Goal: Navigation & Orientation: Find specific page/section

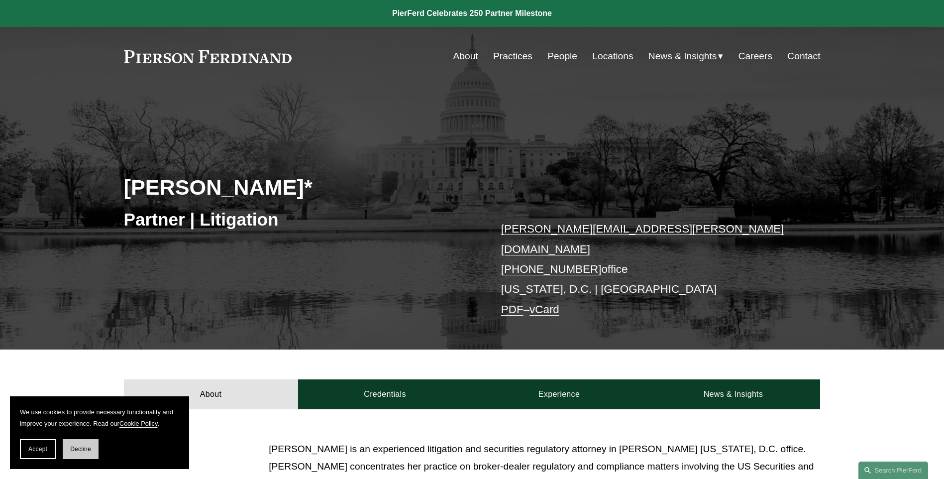
drag, startPoint x: 93, startPoint y: 447, endPoint x: 252, endPoint y: 430, distance: 160.7
click at [95, 447] on button "Decline" at bounding box center [81, 449] width 36 height 20
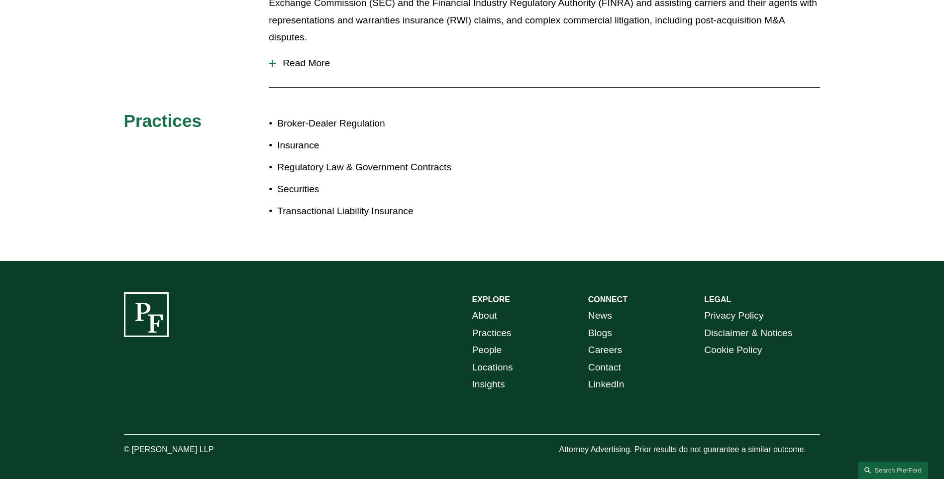
scroll to position [132, 0]
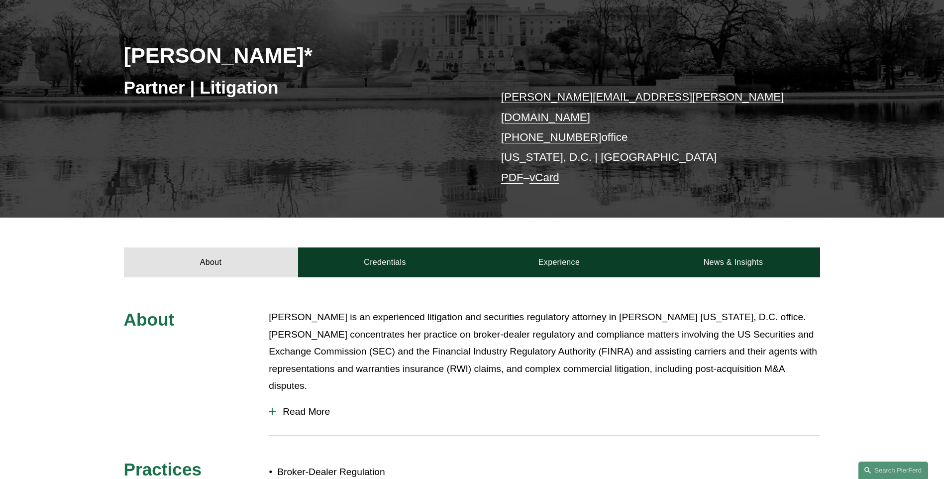
drag, startPoint x: 279, startPoint y: 398, endPoint x: 365, endPoint y: 385, distance: 87.1
click at [280, 406] on span "Read More" at bounding box center [548, 411] width 545 height 11
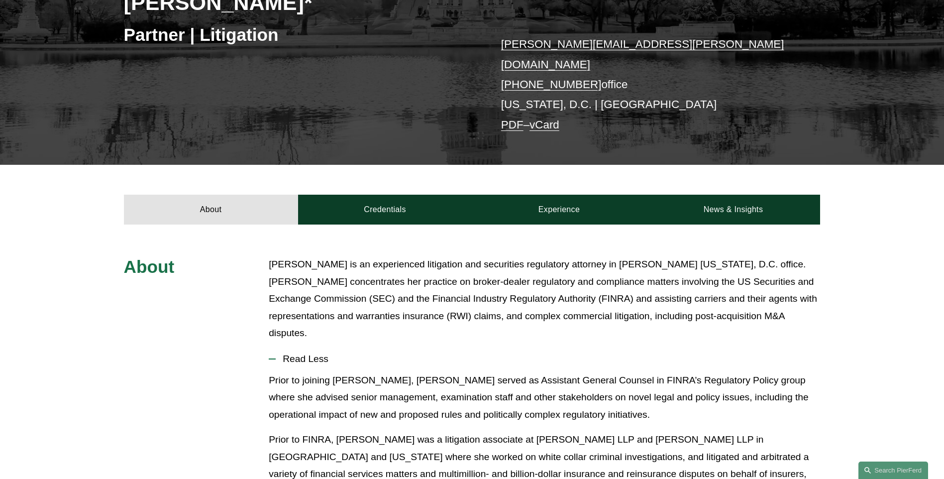
scroll to position [23, 0]
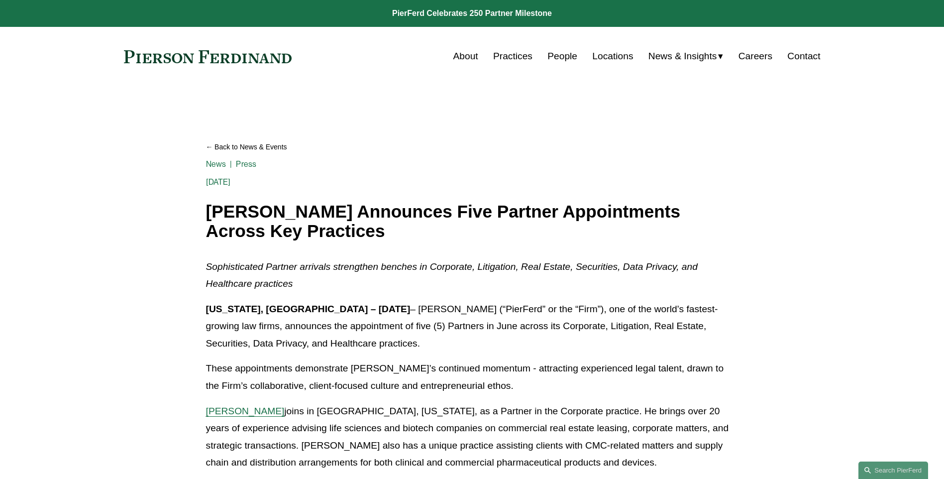
click at [460, 55] on link "About" at bounding box center [465, 56] width 25 height 19
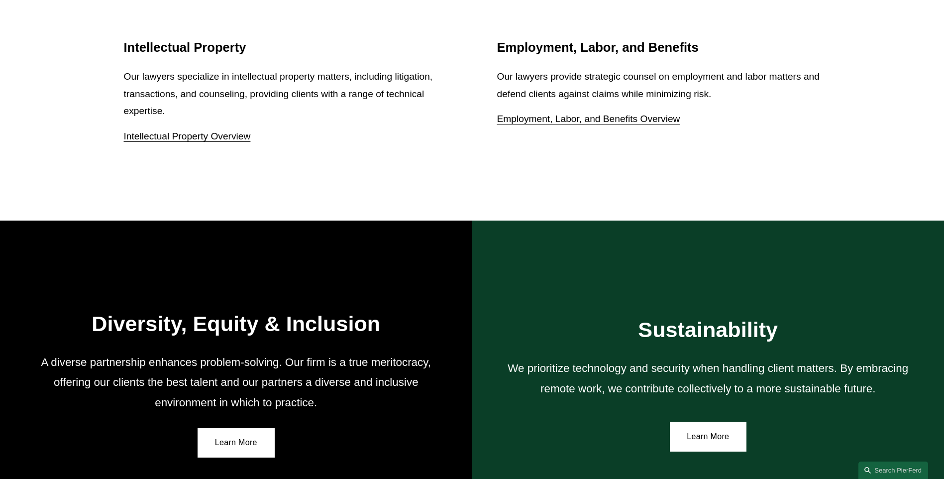
scroll to position [1543, 0]
